Goal: Register for event/course

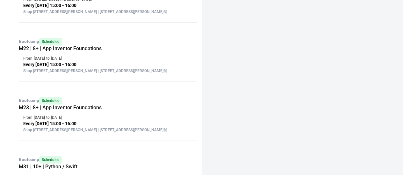
scroll to position [192, 0]
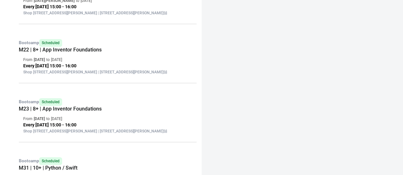
drag, startPoint x: 103, startPoint y: 103, endPoint x: 68, endPoint y: 95, distance: 35.8
click at [68, 95] on div "Bootcamp Scheduled M21 | 8+ | App Inventor From [DATE][PERSON_NAME] to [DATE] E…" at bounding box center [105, 147] width 181 height 345
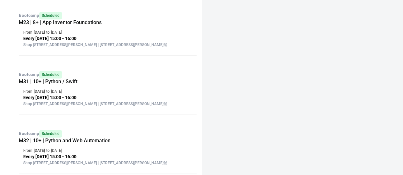
scroll to position [286, 0]
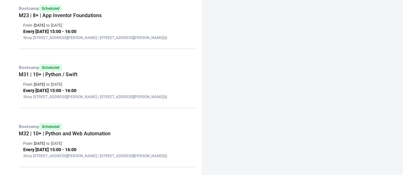
click at [66, 72] on p "Bootcamp Scheduled" at bounding box center [108, 68] width 178 height 8
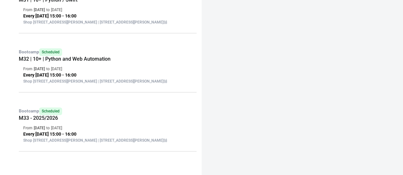
scroll to position [394, 0]
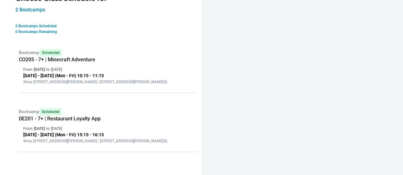
scroll to position [134, 0]
